Goal: Transaction & Acquisition: Purchase product/service

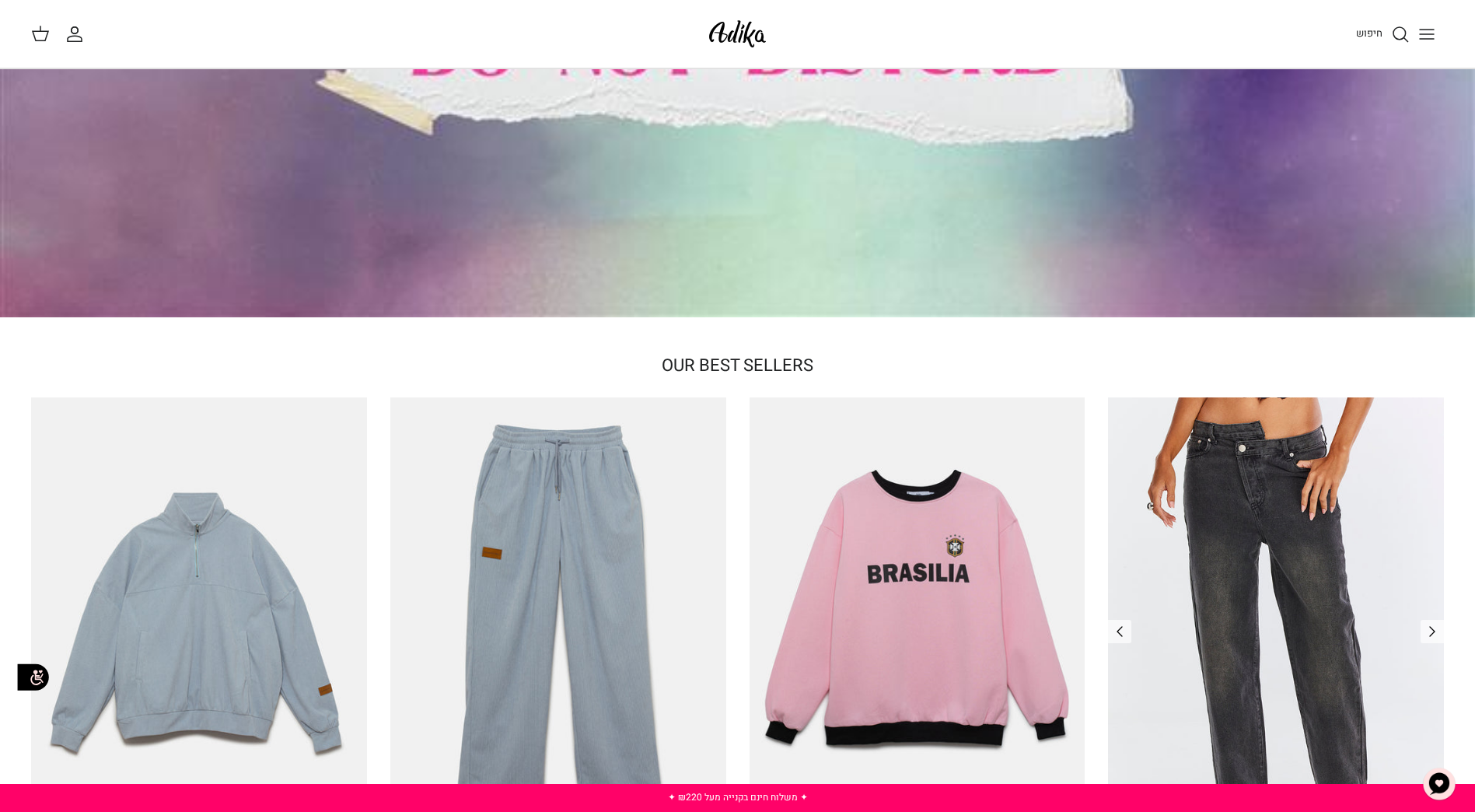
scroll to position [311, 0]
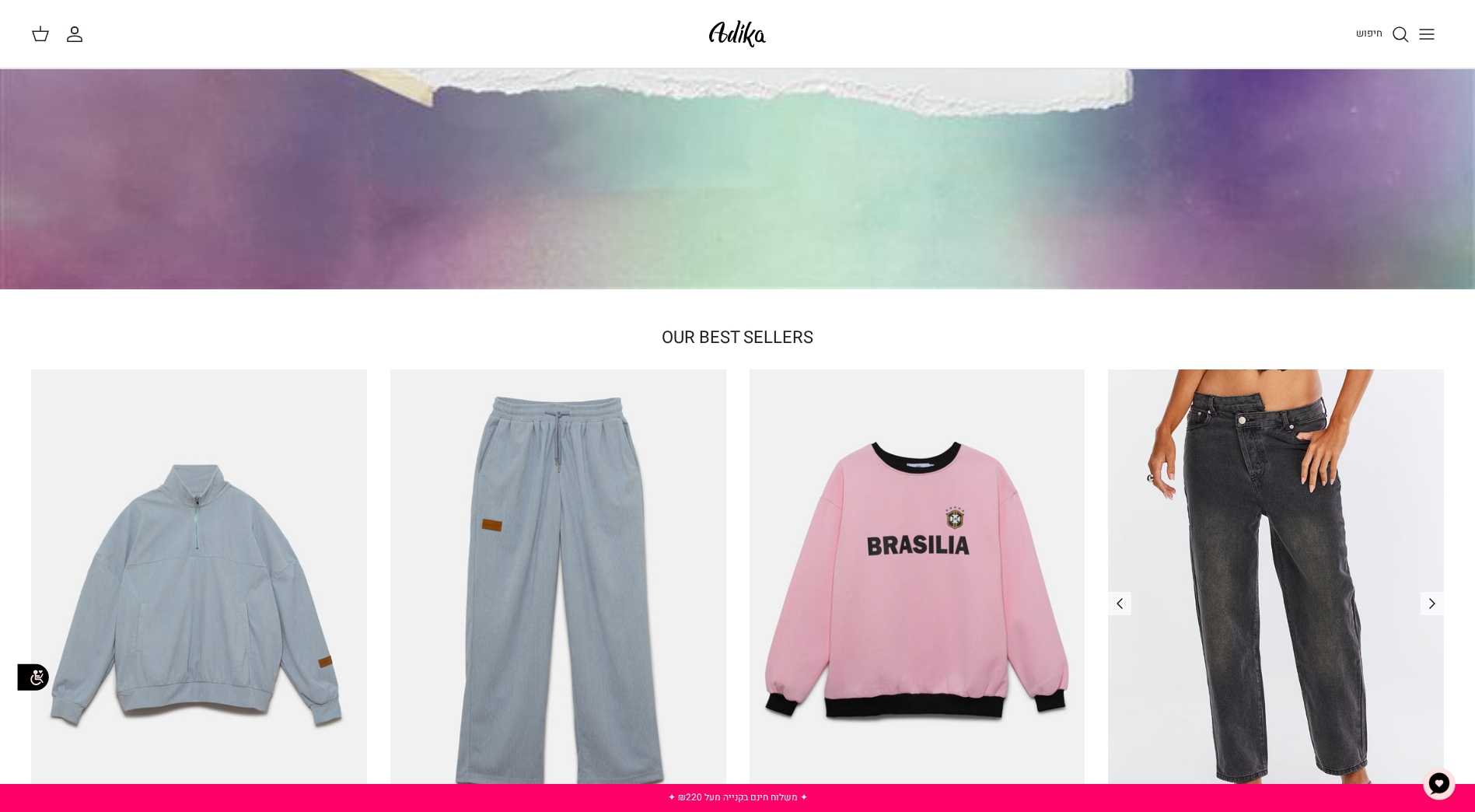
click at [1287, 530] on img "ג׳ינס All Or Nothing קריס-קרוס | BOYFRIEND" at bounding box center [1276, 593] width 336 height 448
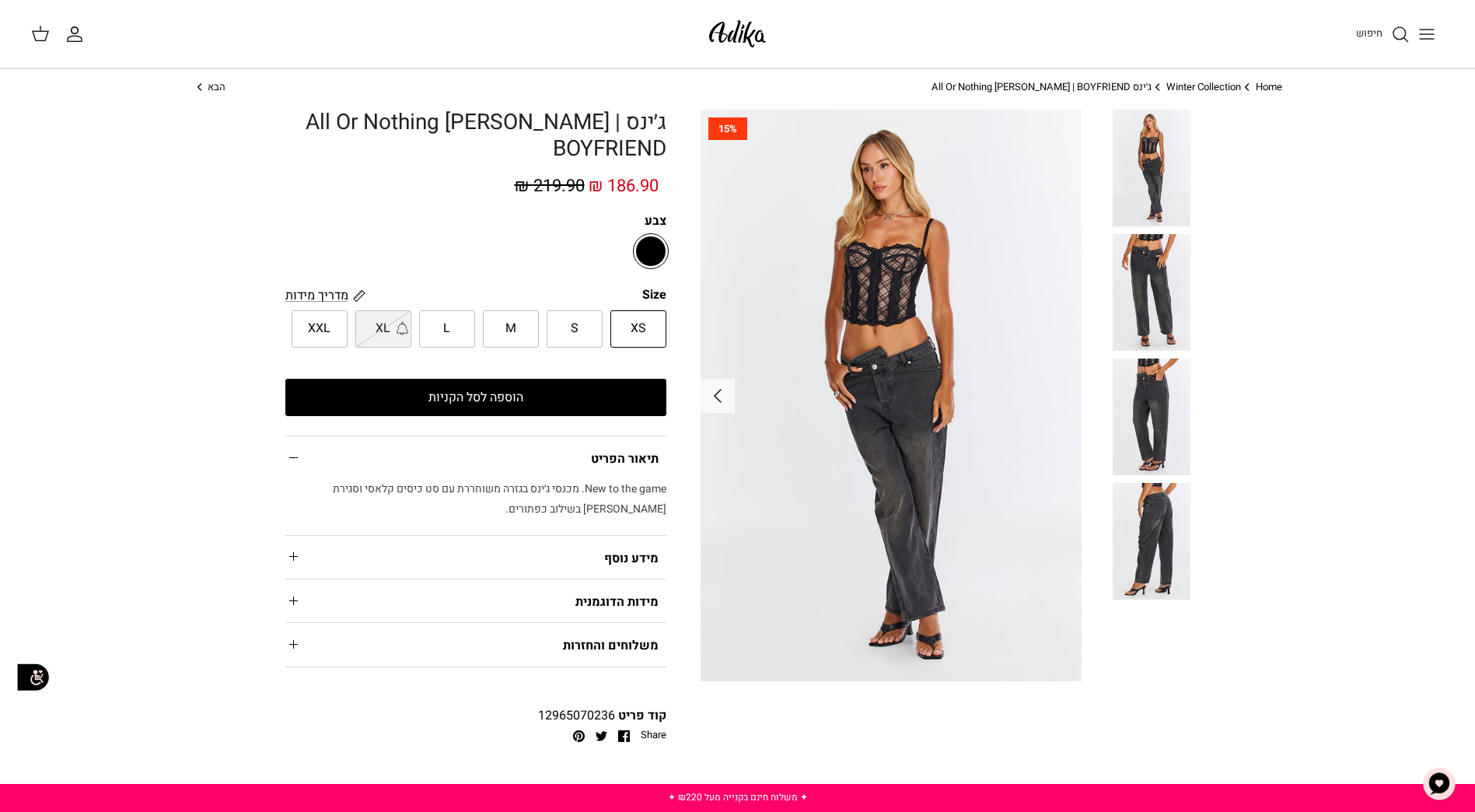
scroll to position [78, 0]
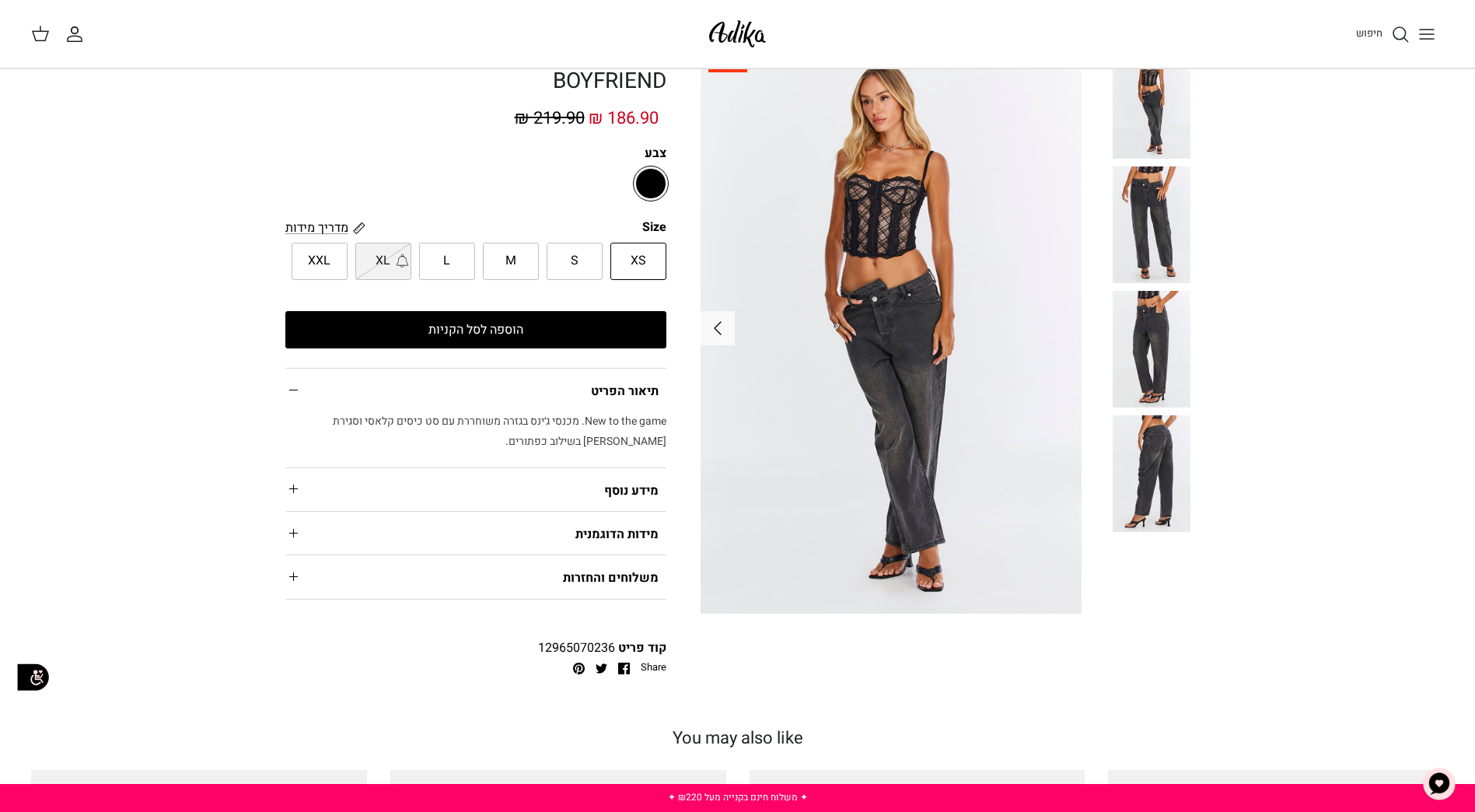
click at [1169, 453] on img at bounding box center [1151, 474] width 78 height 117
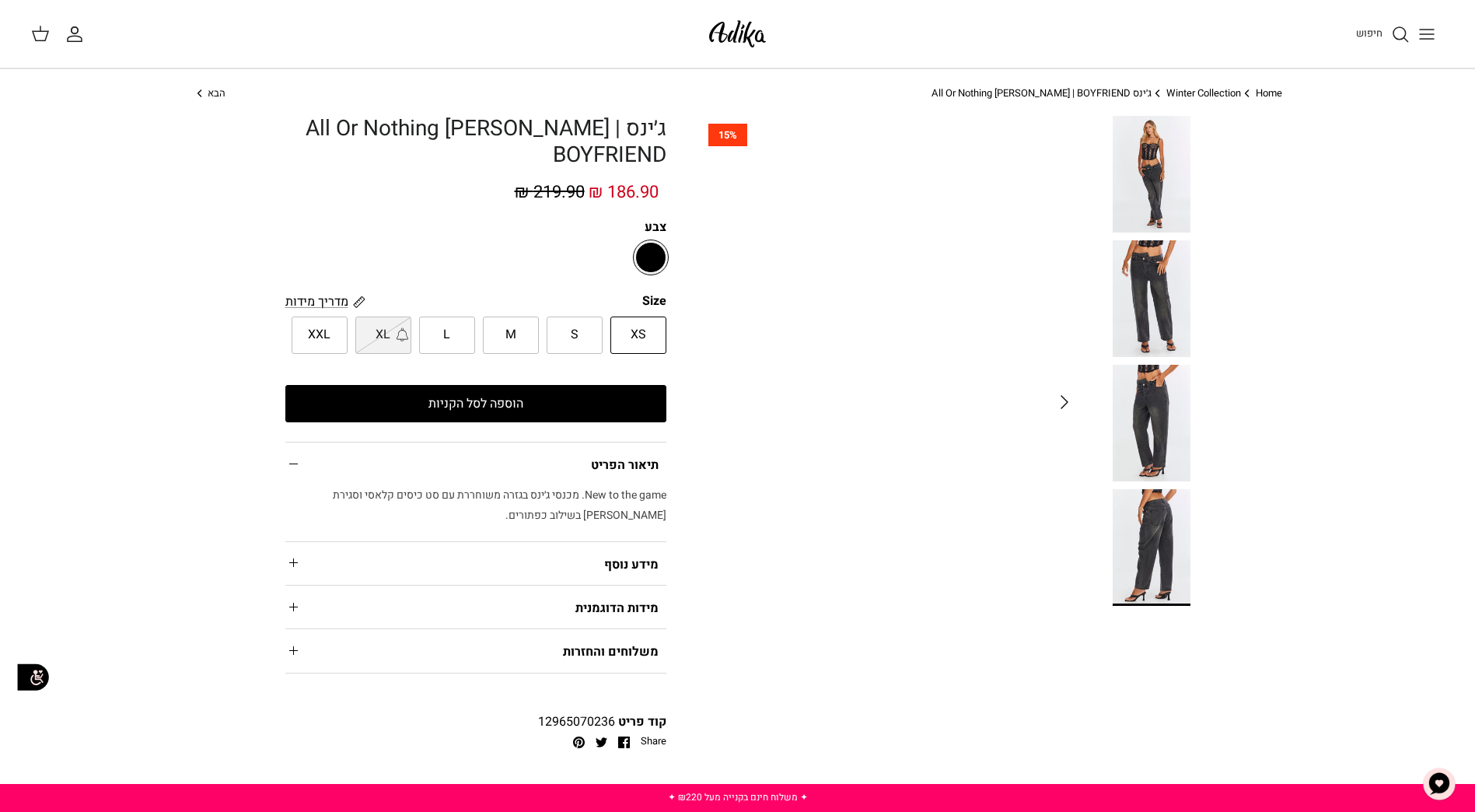
scroll to position [0, 0]
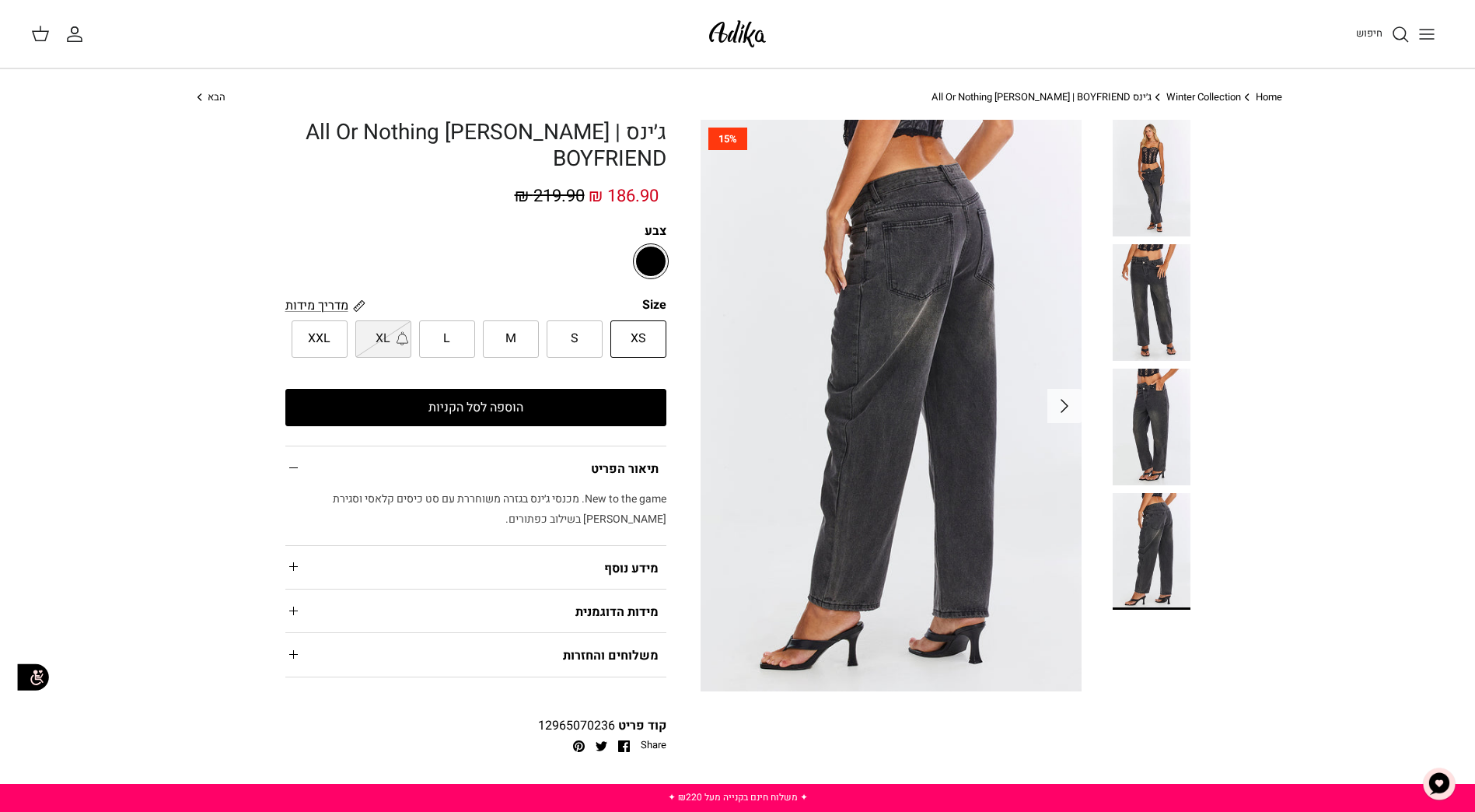
click at [69, 42] on icon "החשבון שלי" at bounding box center [74, 34] width 19 height 19
